Goal: Obtain resource: Download file/media

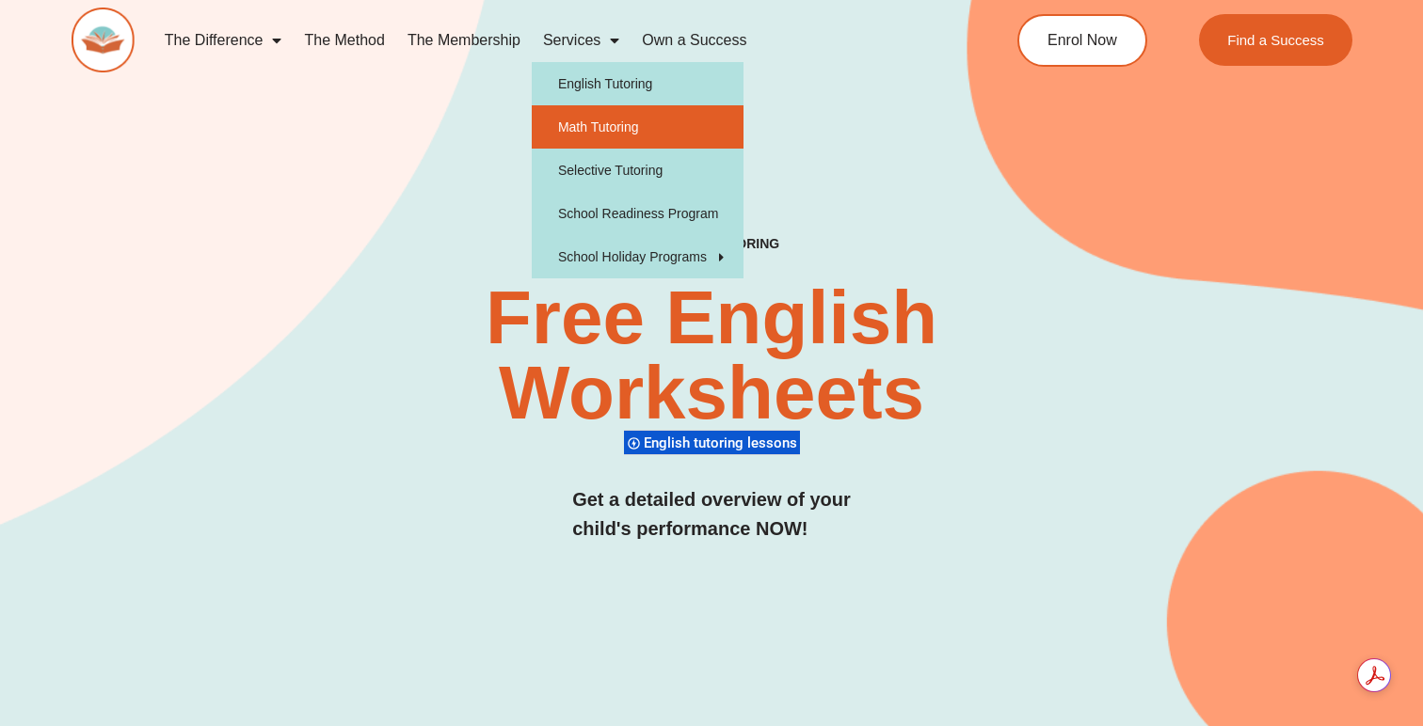
click at [568, 133] on link "Math Tutoring" at bounding box center [638, 126] width 212 height 43
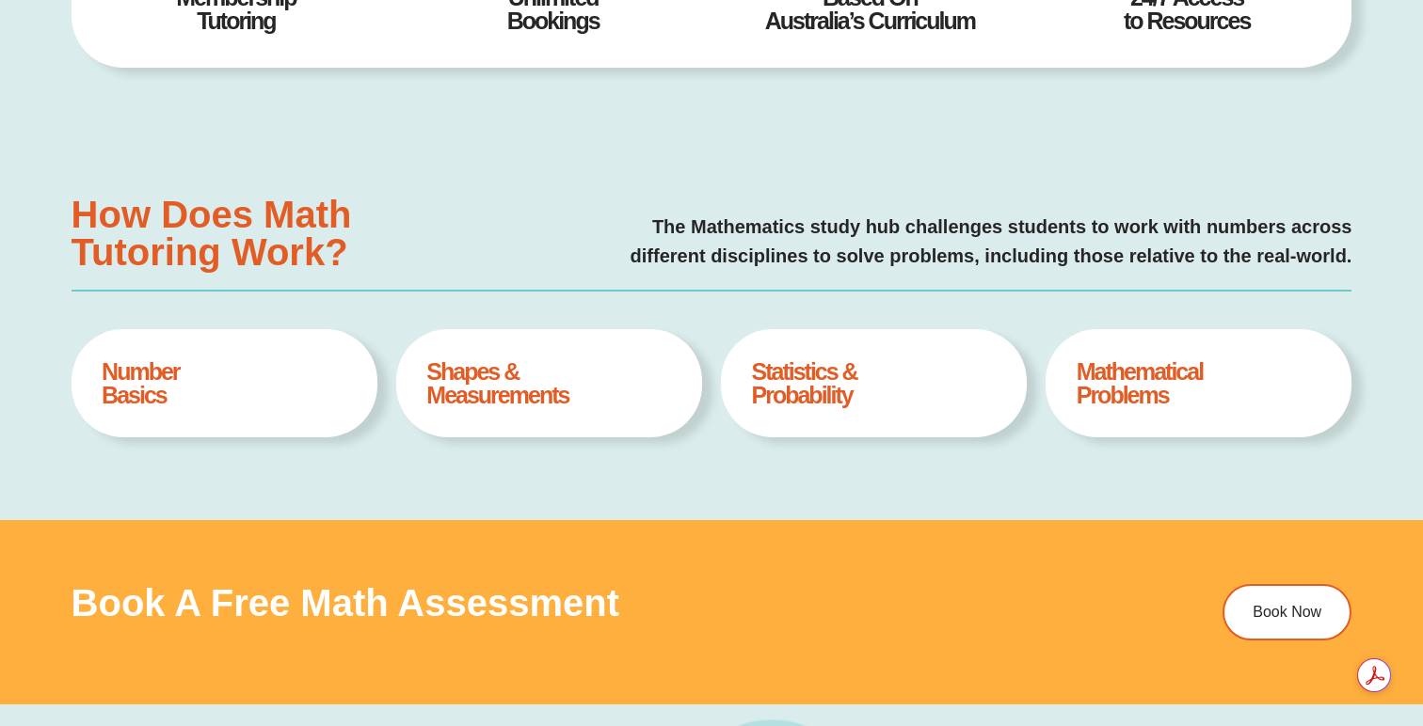
type input "*"
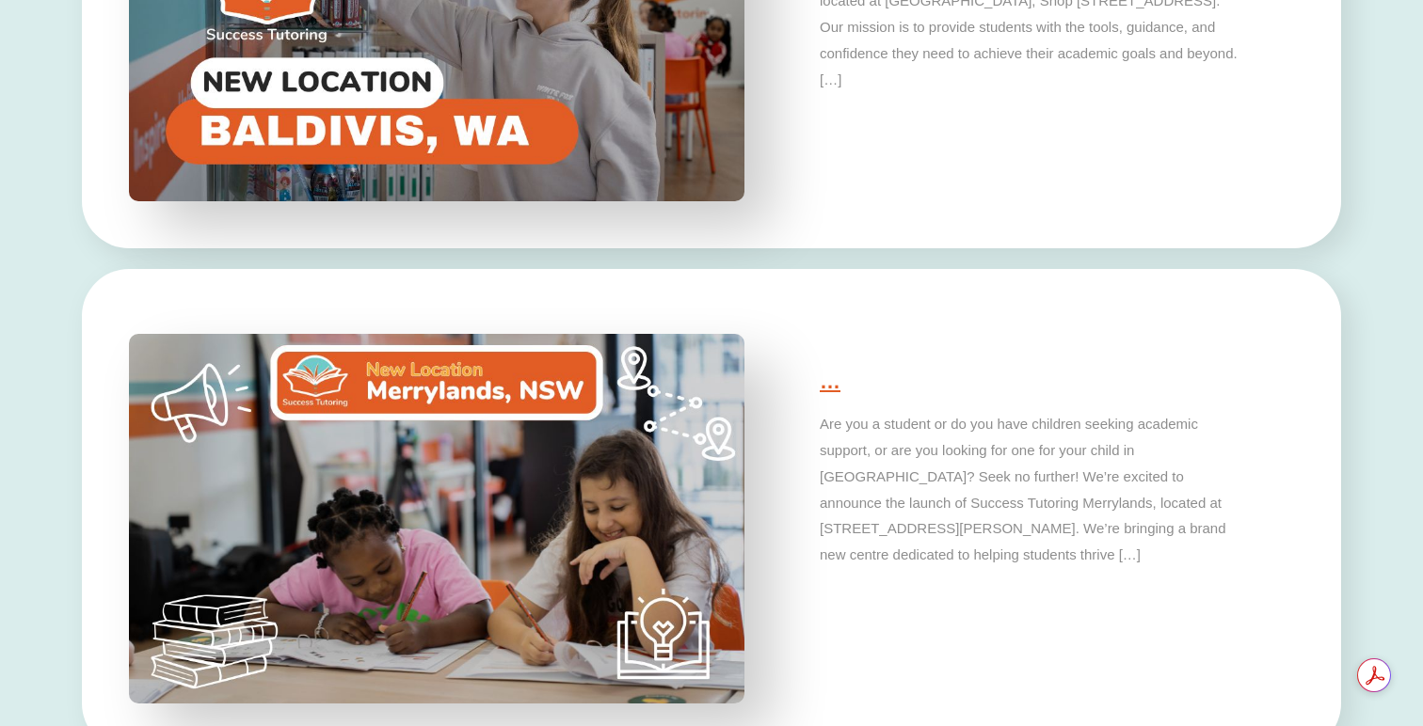
scroll to position [5049, 0]
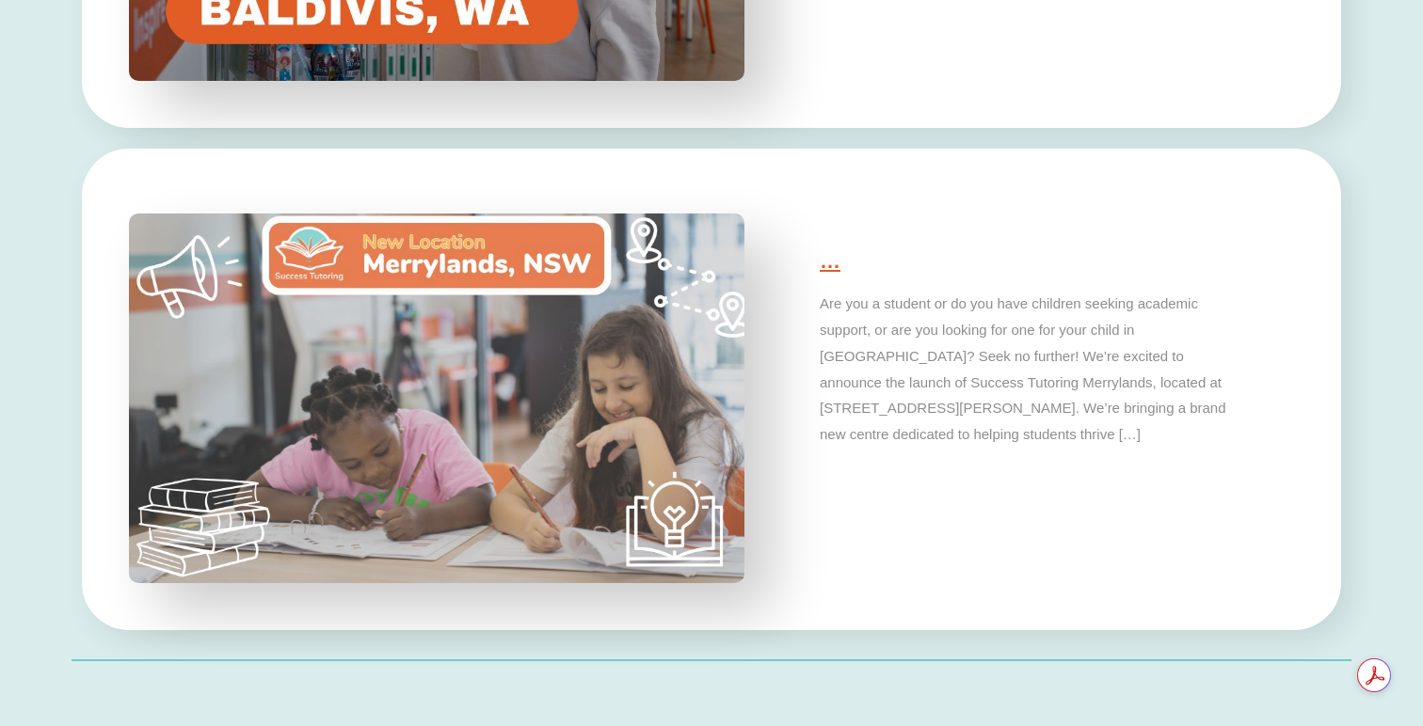
click at [306, 449] on img at bounding box center [436, 398] width 646 height 388
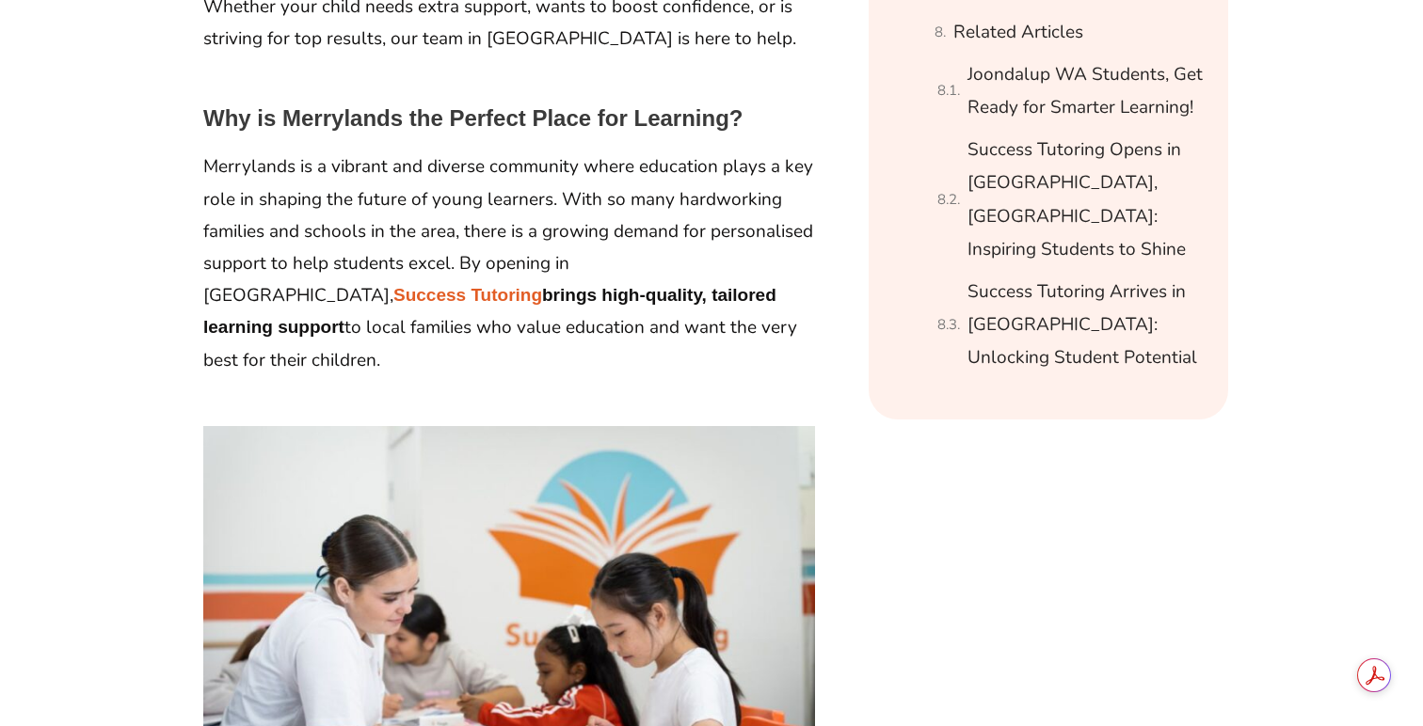
scroll to position [1813, 0]
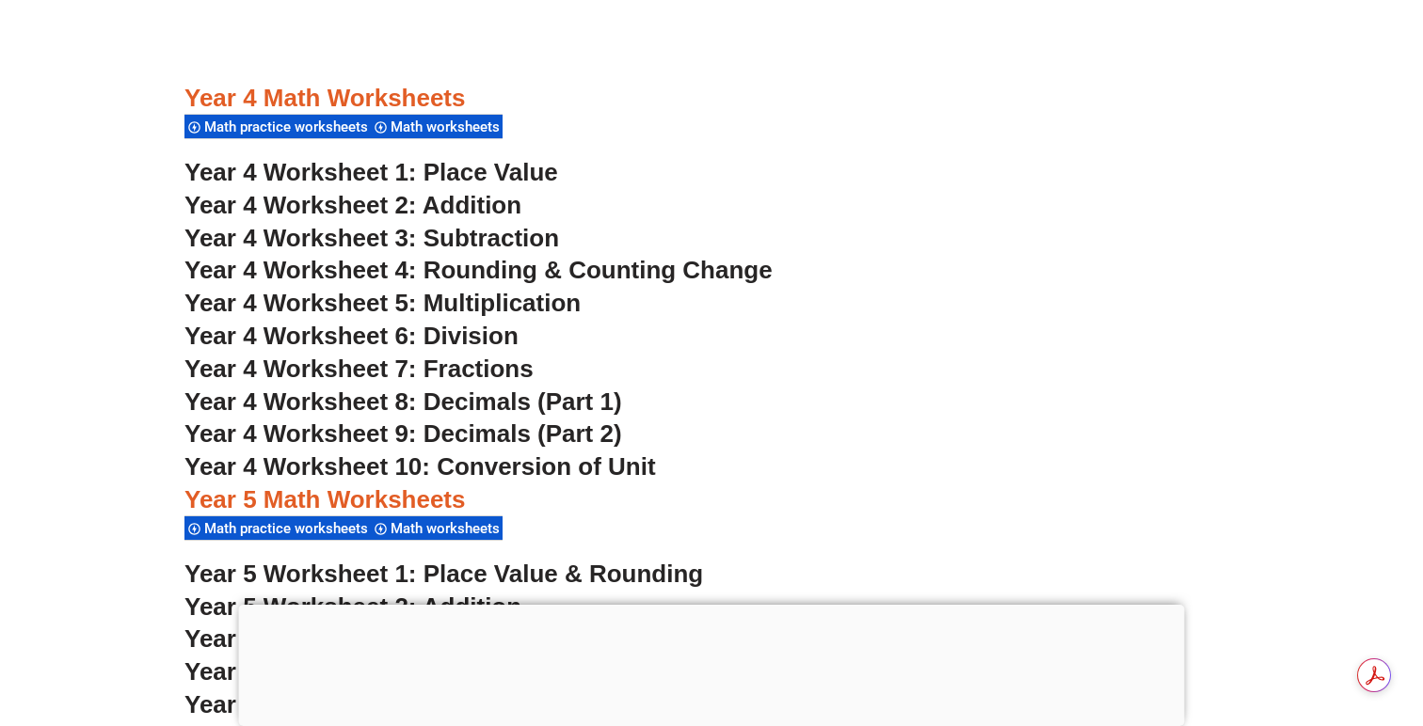
scroll to position [3462, 0]
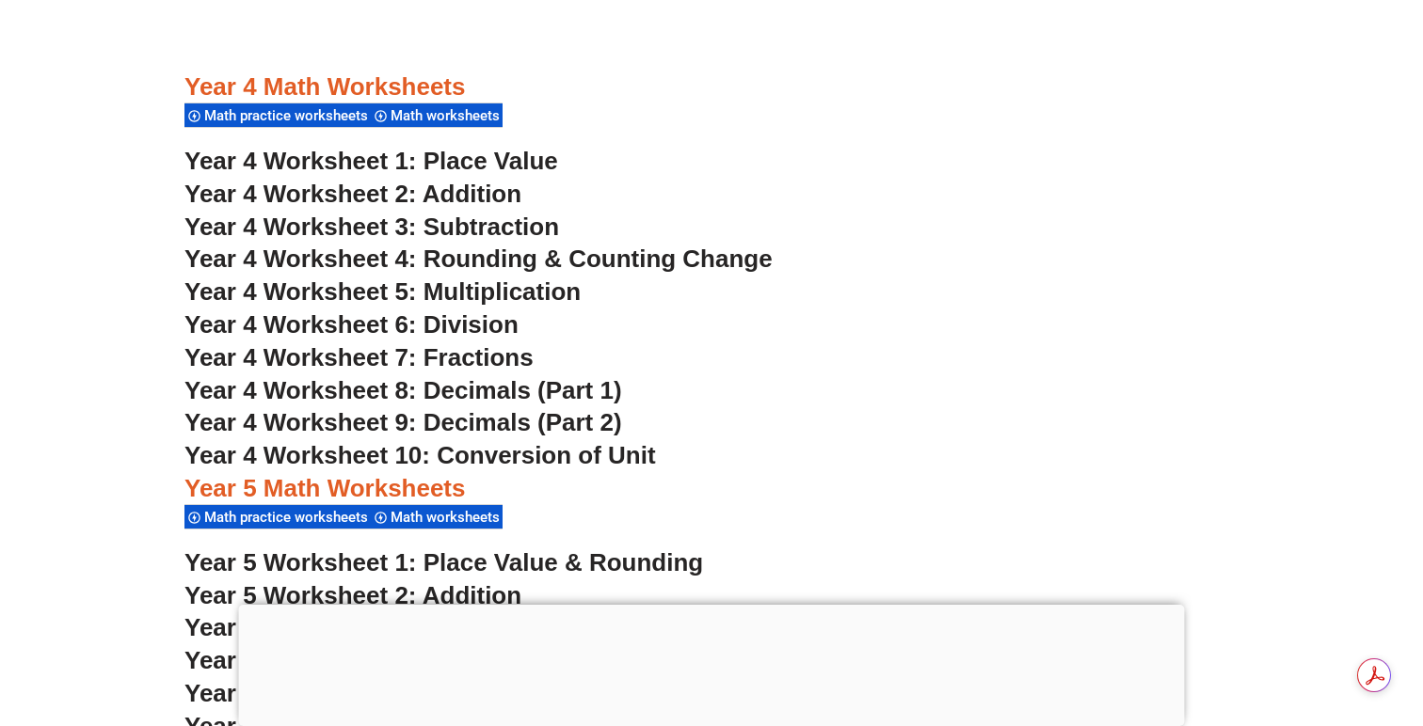
click at [320, 124] on span "Math practice worksheets" at bounding box center [288, 115] width 169 height 17
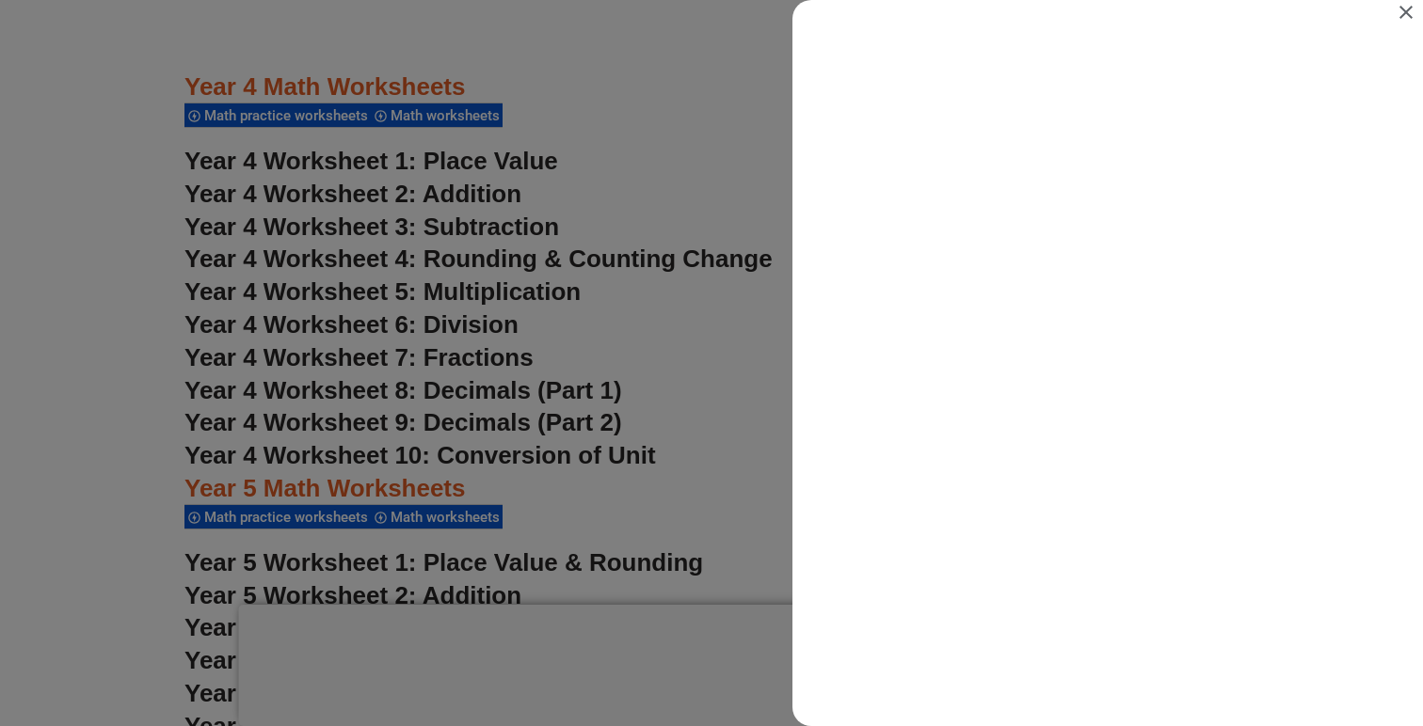
scroll to position [0, 0]
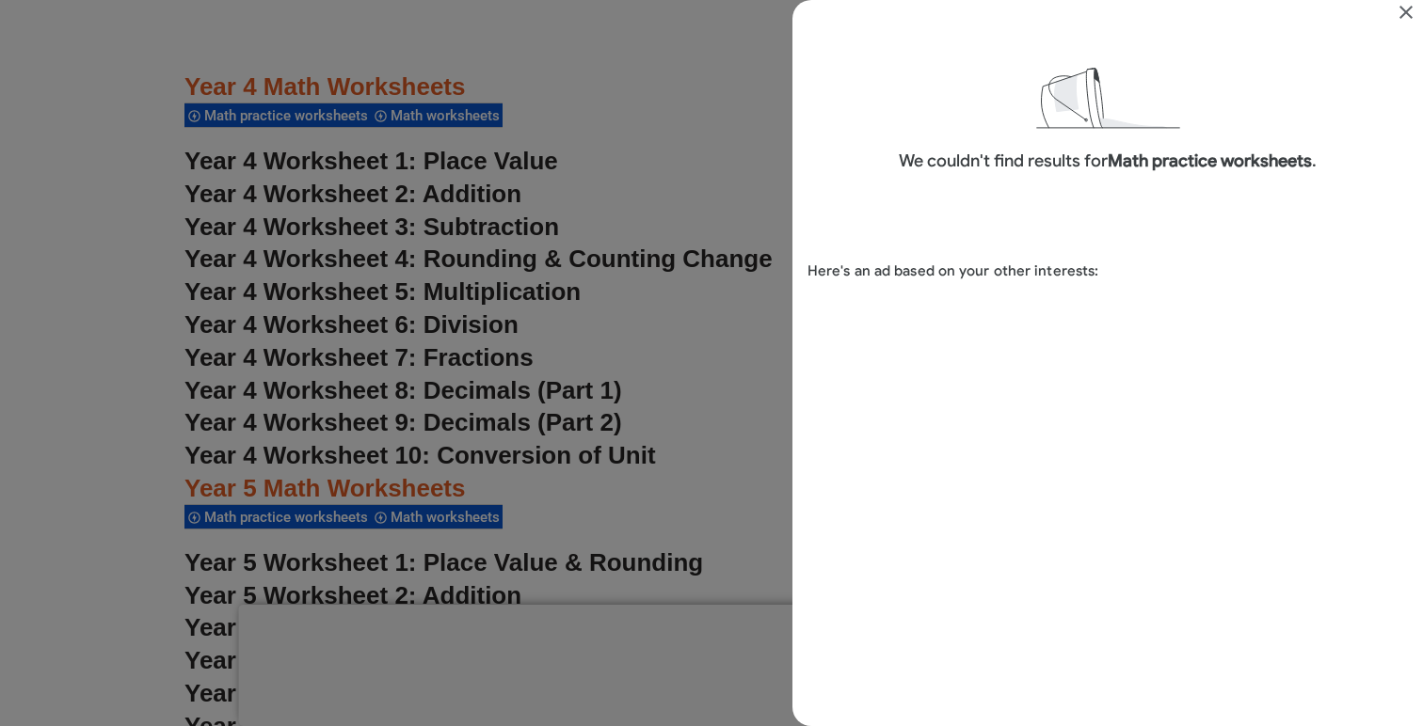
click at [1399, 14] on icon "Close" at bounding box center [1406, 12] width 23 height 23
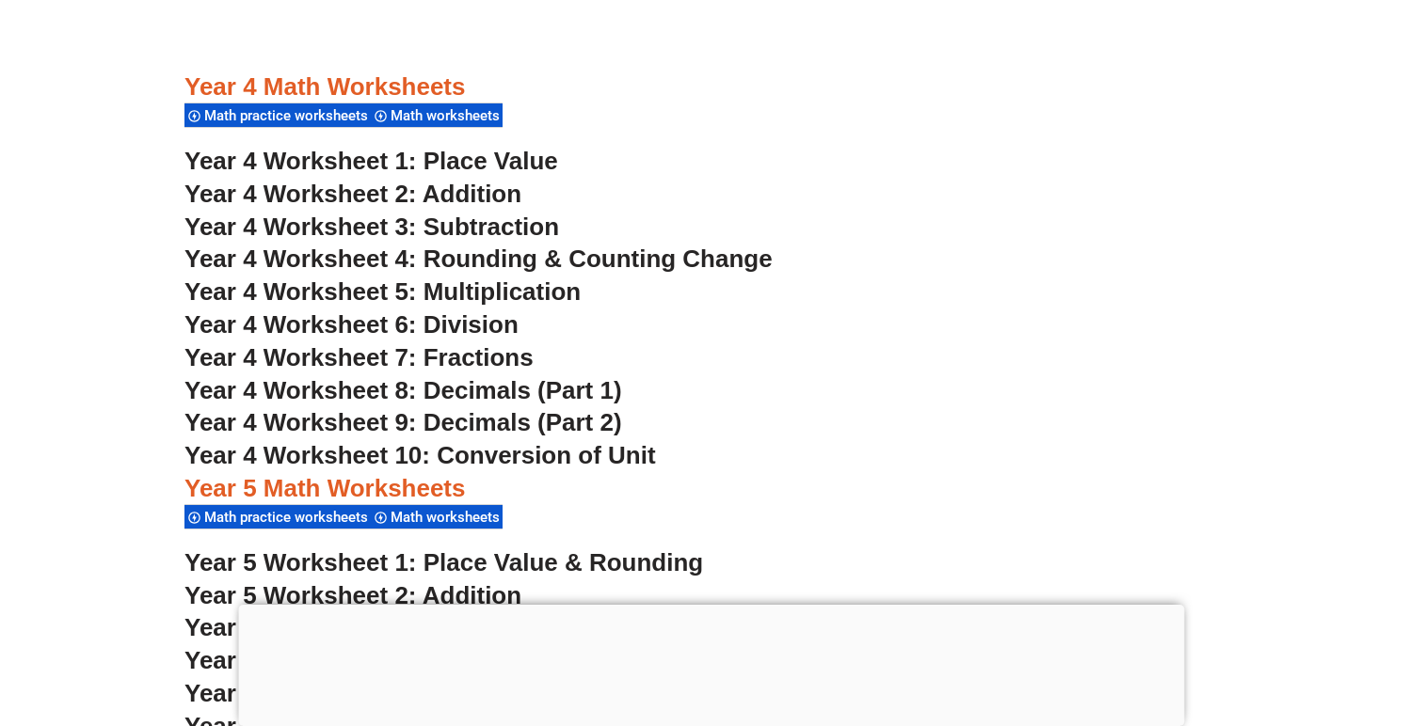
scroll to position [3462, 0]
click at [319, 156] on span "Year 4 Worksheet 1: Place Value" at bounding box center [371, 161] width 374 height 28
click at [434, 259] on span "Year 4 Worksheet 4: Rounding & Counting Change" at bounding box center [478, 259] width 588 height 28
click at [494, 189] on span "Year 4 Worksheet 2: Addition" at bounding box center [352, 194] width 337 height 28
